Goal: Transaction & Acquisition: Purchase product/service

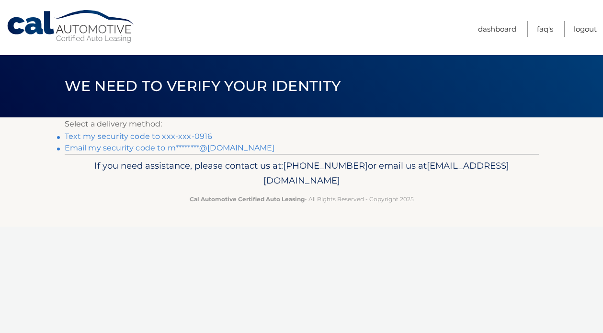
click at [193, 135] on link "Text my security code to xxx-xxx-0916" at bounding box center [139, 136] width 148 height 9
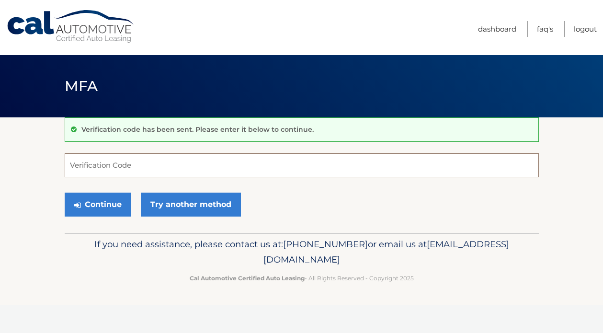
click at [179, 161] on input "Verification Code" at bounding box center [302, 165] width 474 height 24
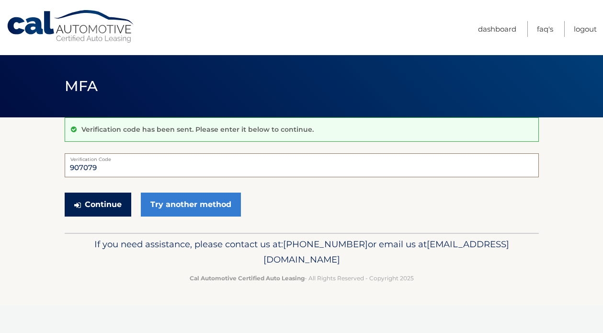
type input "907079"
click at [98, 207] on button "Continue" at bounding box center [98, 204] width 67 height 24
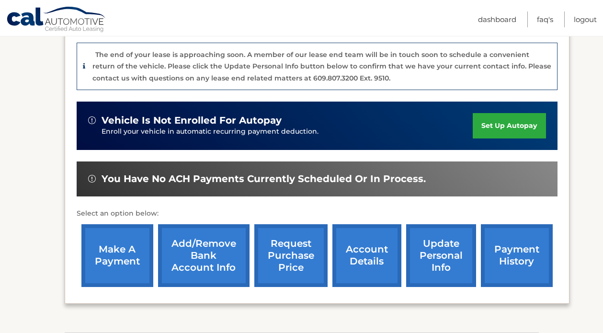
scroll to position [236, 0]
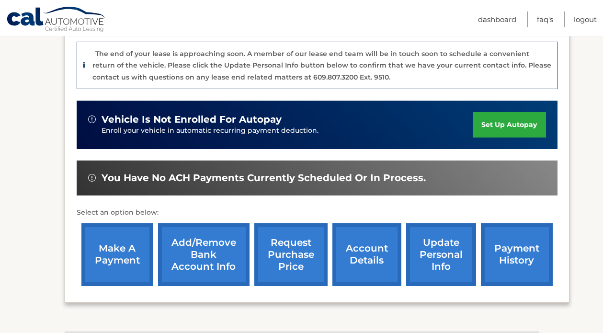
click at [117, 256] on link "make a payment" at bounding box center [117, 254] width 72 height 63
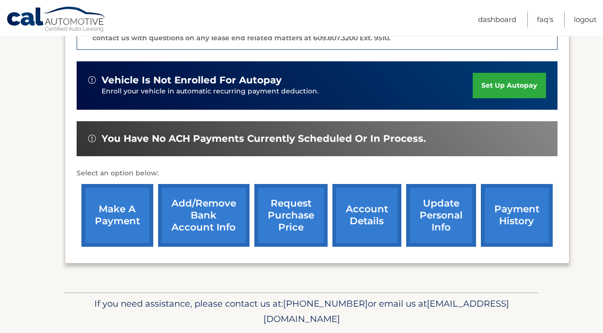
scroll to position [306, 0]
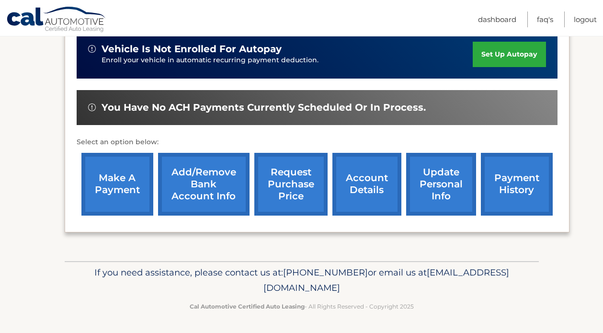
click at [119, 193] on link "make a payment" at bounding box center [117, 184] width 72 height 63
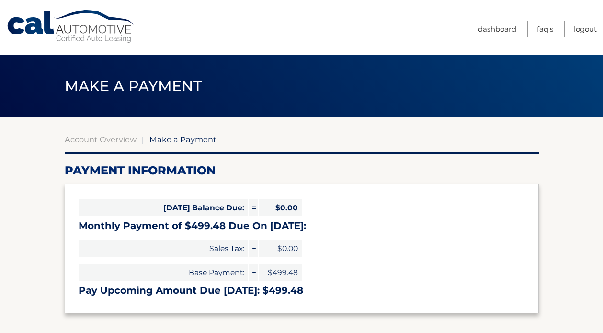
select select "MjMyYTdhYjQtMmFhZC00ZWI2LWE5YjQtZjRiY2IwMGJmODU2"
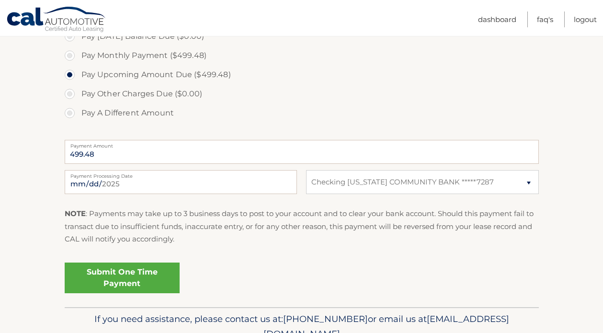
scroll to position [305, 0]
click at [126, 276] on link "Submit One Time Payment" at bounding box center [122, 276] width 115 height 31
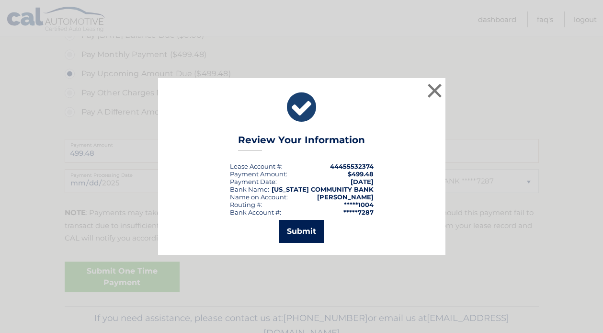
click at [298, 237] on button "Submit" at bounding box center [301, 231] width 45 height 23
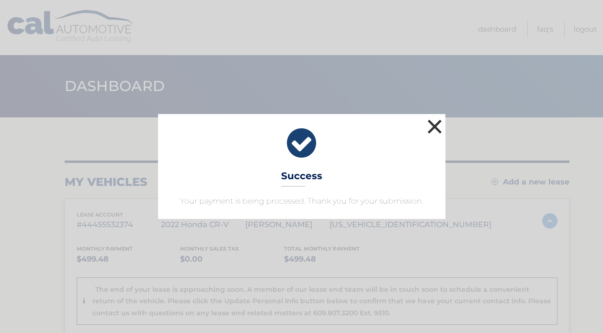
click at [435, 128] on button "×" at bounding box center [434, 126] width 19 height 19
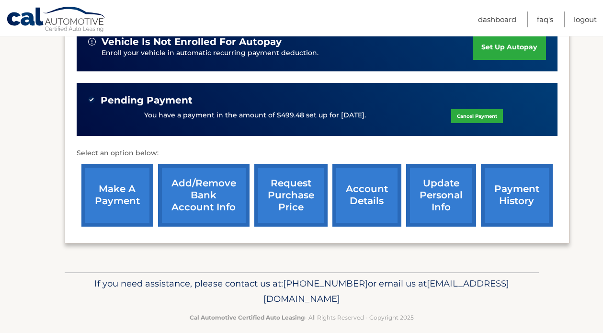
scroll to position [317, 0]
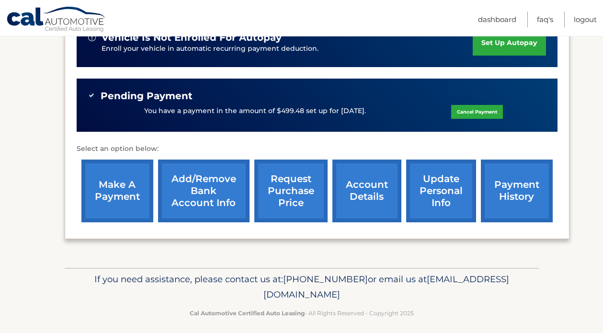
click at [506, 209] on link "payment history" at bounding box center [517, 190] width 72 height 63
